Goal: Task Accomplishment & Management: Manage account settings

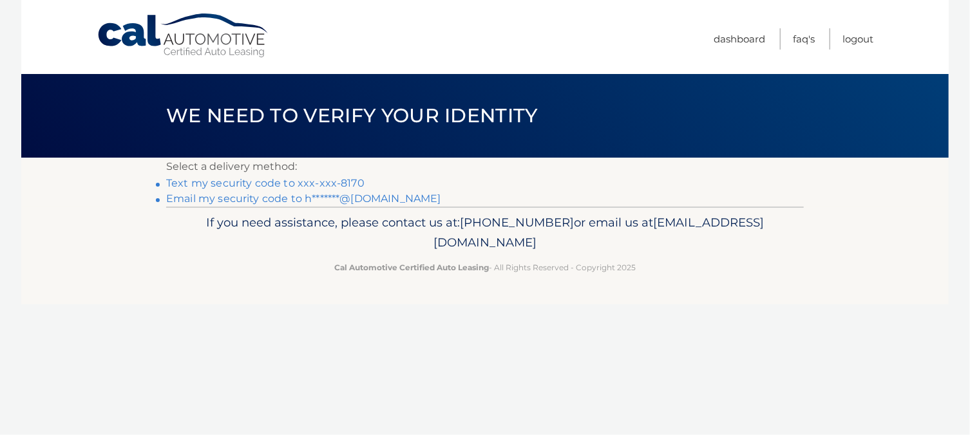
click at [276, 182] on link "Text my security code to xxx-xxx-8170" at bounding box center [265, 183] width 198 height 12
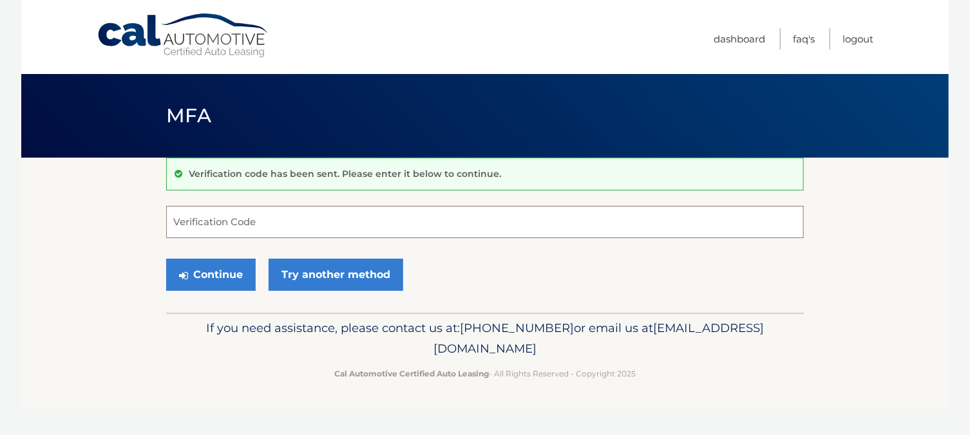
click at [227, 220] on input "Verification Code" at bounding box center [484, 222] width 637 height 32
type input "619549"
click at [227, 280] on button "Continue" at bounding box center [210, 275] width 89 height 32
click at [216, 277] on button "Continue" at bounding box center [210, 275] width 89 height 32
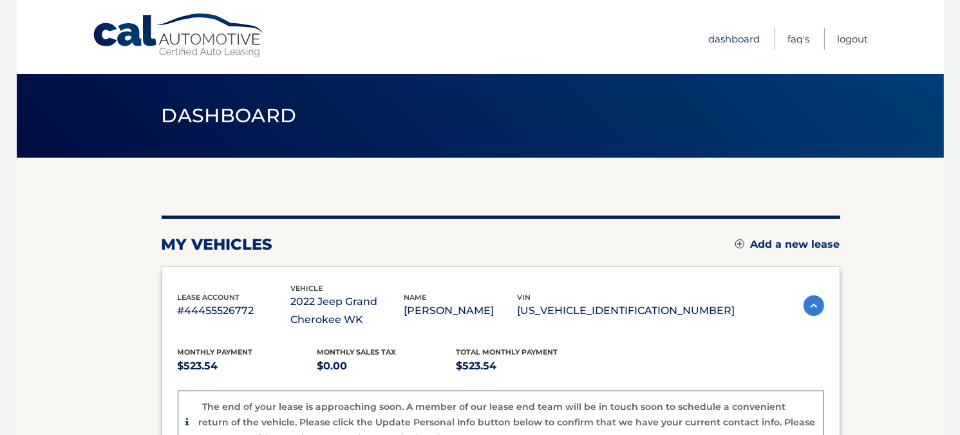
click at [724, 40] on link "Dashboard" at bounding box center [735, 38] width 52 height 21
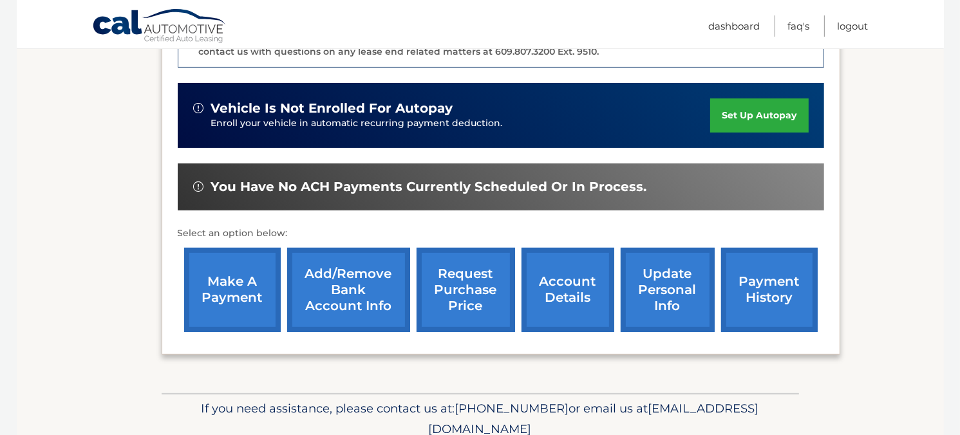
scroll to position [388, 0]
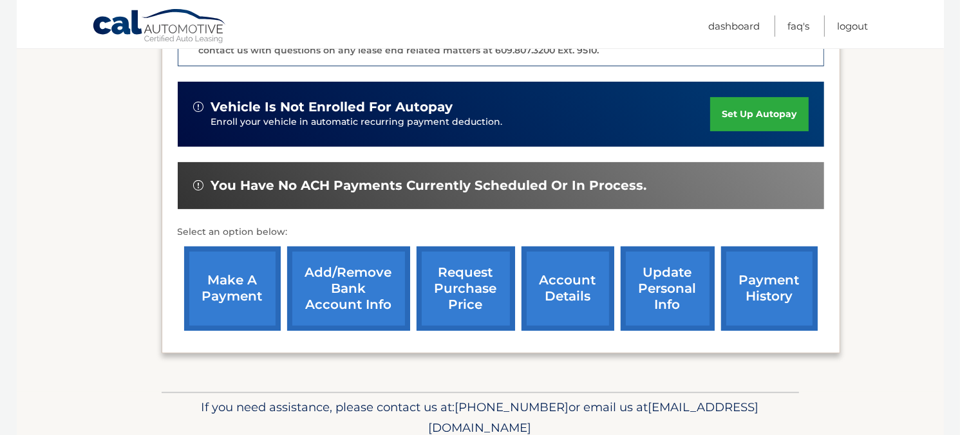
click at [461, 303] on link "request purchase price" at bounding box center [466, 289] width 99 height 84
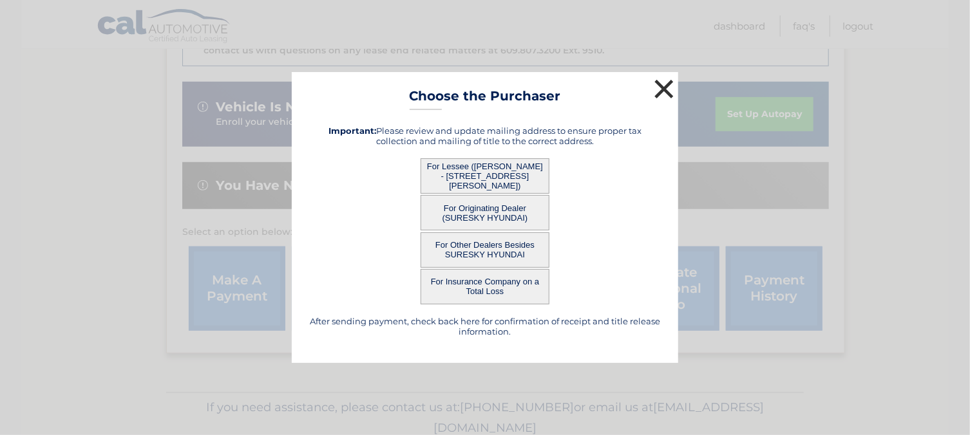
click at [657, 90] on button "×" at bounding box center [664, 89] width 26 height 26
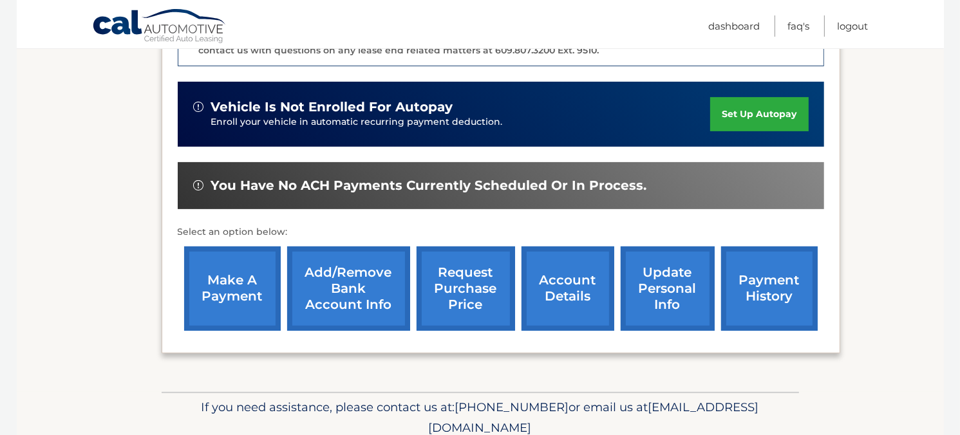
click at [456, 294] on link "request purchase price" at bounding box center [466, 289] width 99 height 84
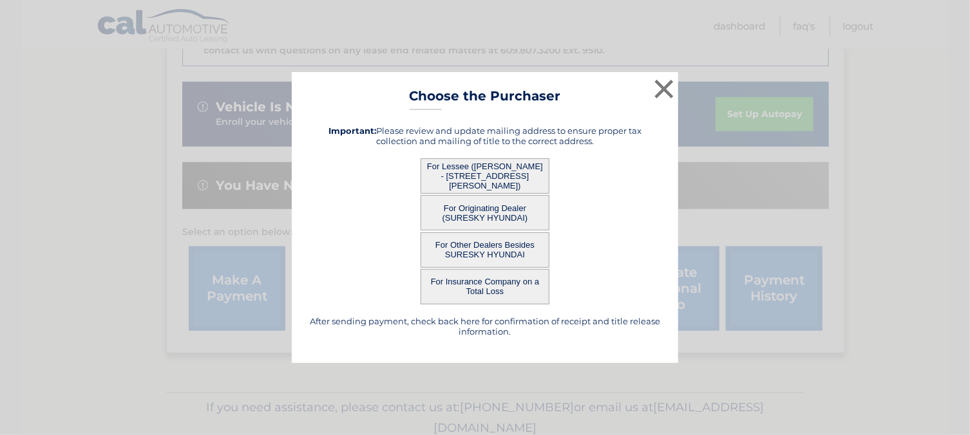
click at [482, 174] on button "For Lessee ([PERSON_NAME] - [STREET_ADDRESS][PERSON_NAME])" at bounding box center [484, 175] width 129 height 35
click at [498, 317] on h5 "After sending payment, check back here for confirmation of receipt and title re…" at bounding box center [485, 326] width 354 height 21
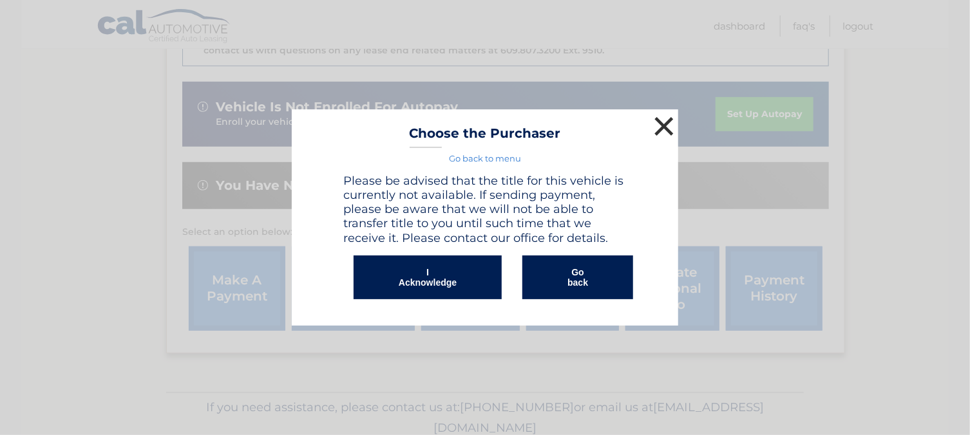
click at [657, 128] on button "×" at bounding box center [664, 126] width 26 height 26
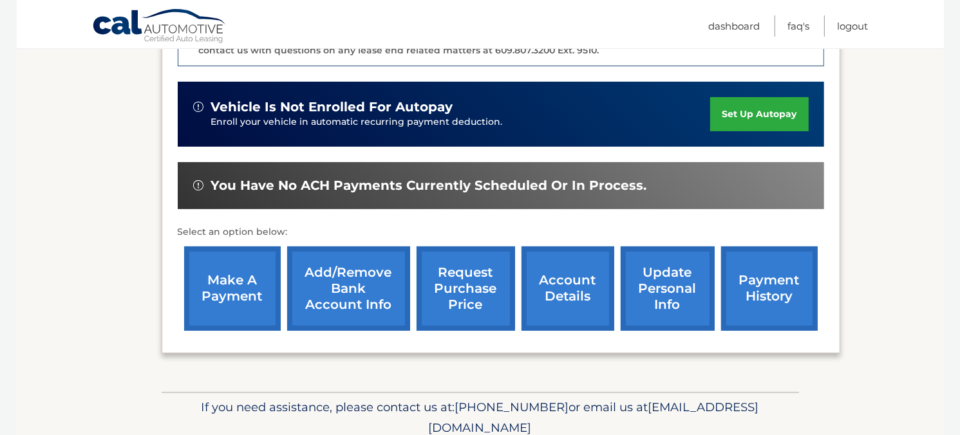
click at [572, 285] on link "account details" at bounding box center [567, 289] width 93 height 84
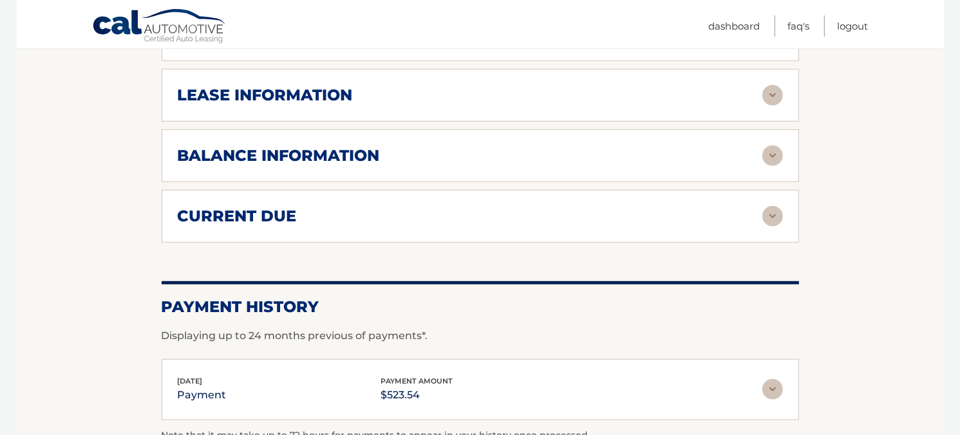
scroll to position [747, 0]
